Goal: Book appointment/travel/reservation

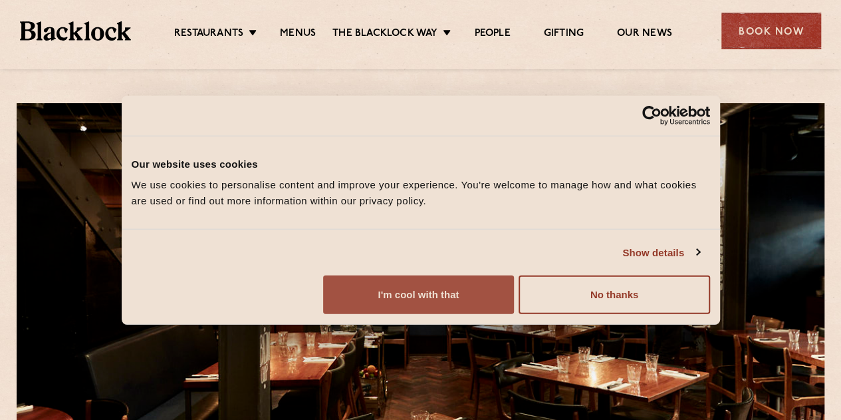
click at [514, 314] on button "I'm cool with that" at bounding box center [418, 294] width 191 height 39
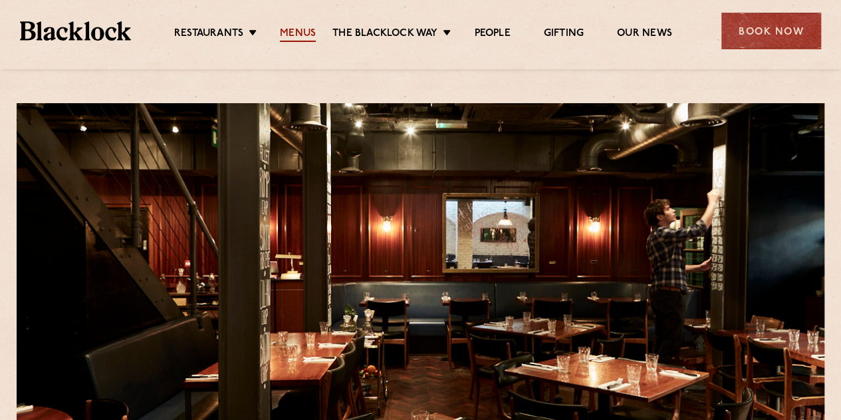
click at [297, 33] on link "Menus" at bounding box center [298, 34] width 36 height 15
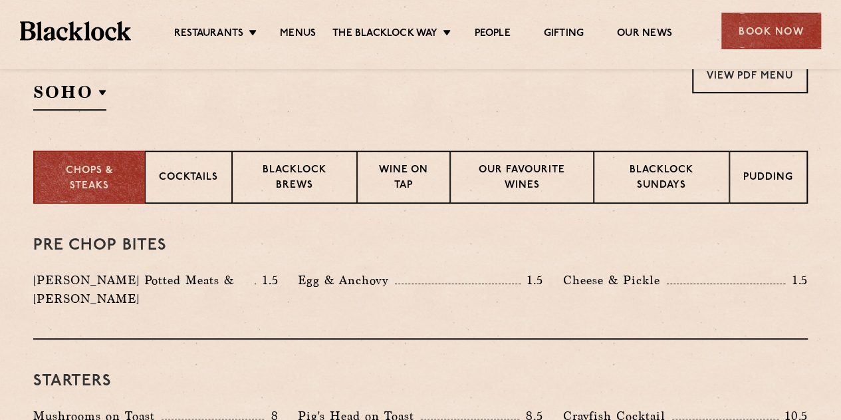
scroll to position [399, 0]
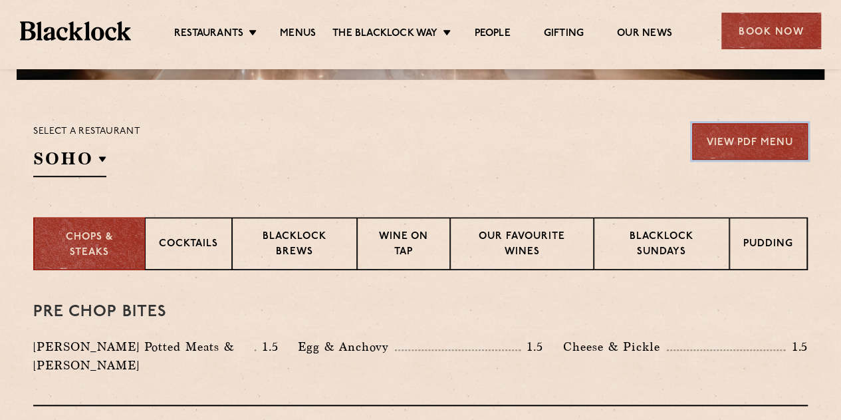
click at [726, 140] on link "View PDF Menu" at bounding box center [750, 141] width 116 height 37
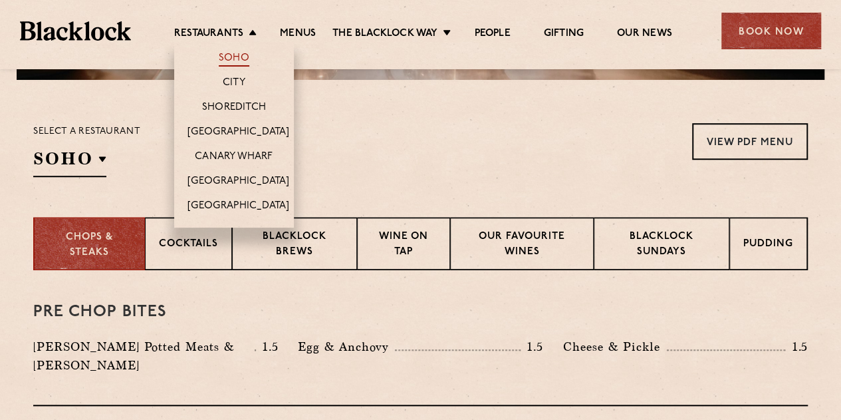
click at [239, 54] on link "Soho" at bounding box center [234, 59] width 31 height 15
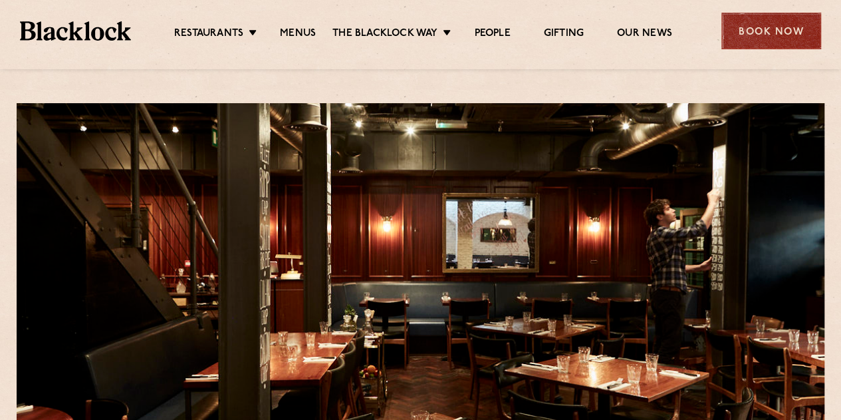
click at [753, 26] on div "Book Now" at bounding box center [771, 31] width 100 height 37
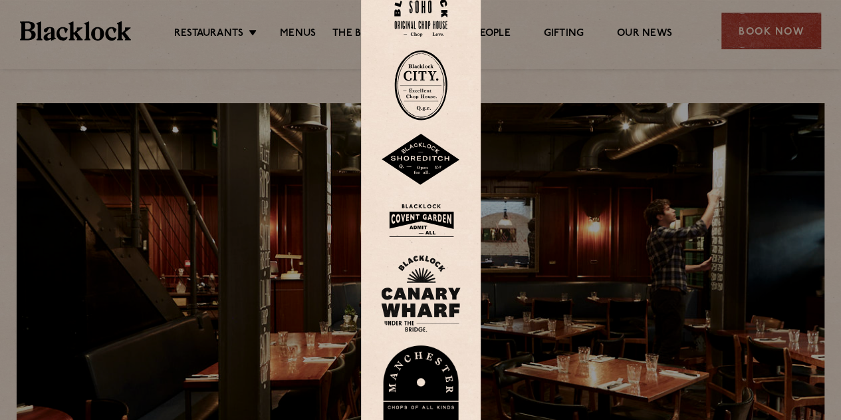
click at [433, 11] on img at bounding box center [420, 10] width 53 height 54
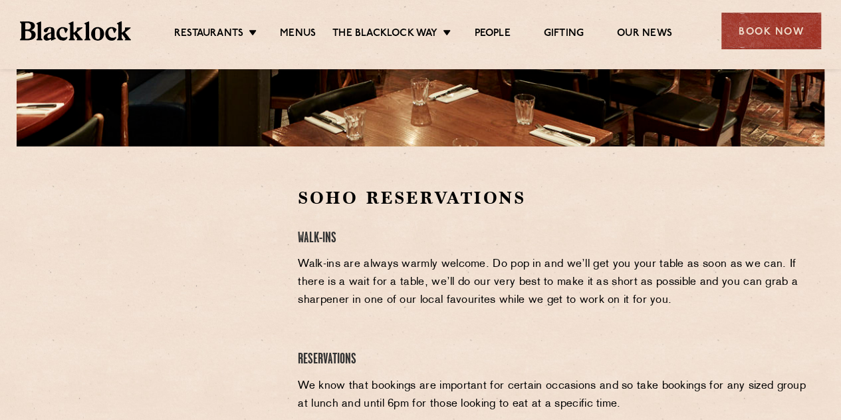
scroll to position [399, 0]
